Goal: Find specific page/section: Find specific page/section

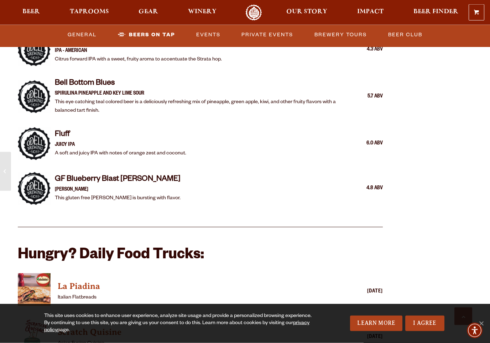
scroll to position [1453, 0]
click at [85, 11] on span "Taprooms" at bounding box center [89, 12] width 39 height 6
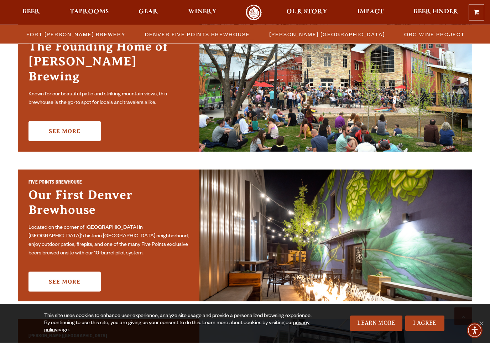
scroll to position [248, 0]
click at [53, 125] on link "See More" at bounding box center [64, 131] width 72 height 20
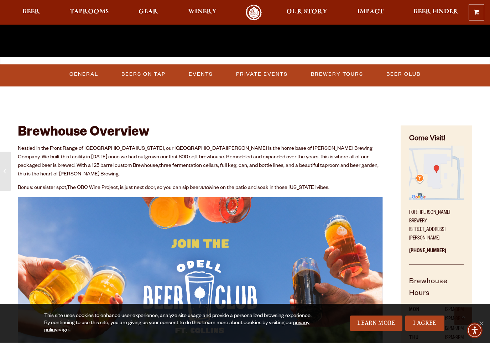
scroll to position [218, 0]
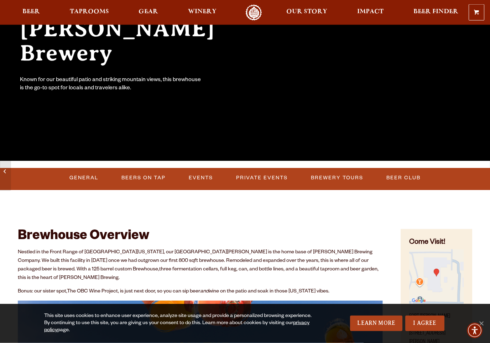
click at [132, 176] on link "Beers on Tap" at bounding box center [144, 178] width 50 height 16
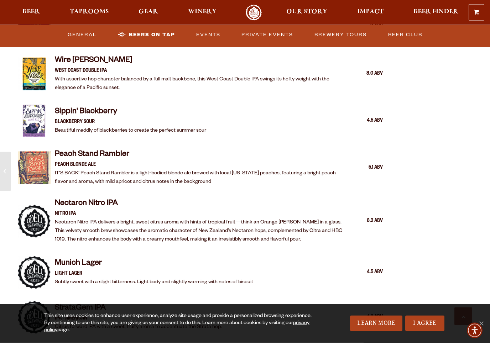
scroll to position [1227, 0]
